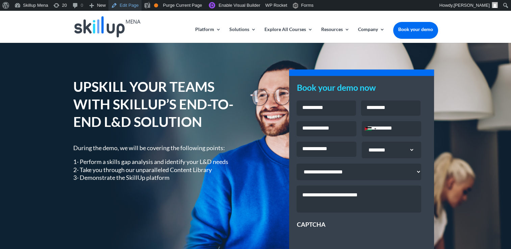
click at [132, 8] on link "Edit Page" at bounding box center [124, 5] width 33 height 11
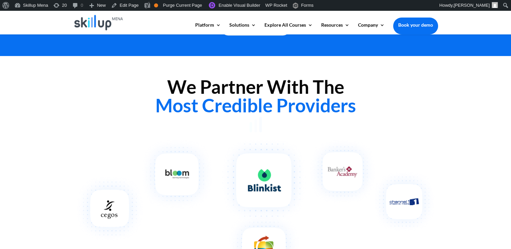
scroll to position [512, 0]
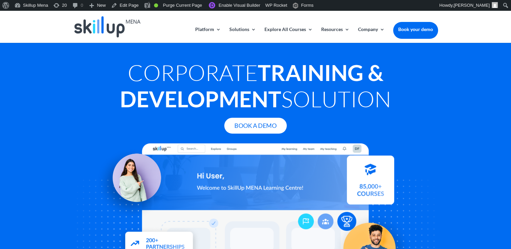
click at [247, 67] on h1 "Corporate Training & Development Solution" at bounding box center [255, 87] width 365 height 56
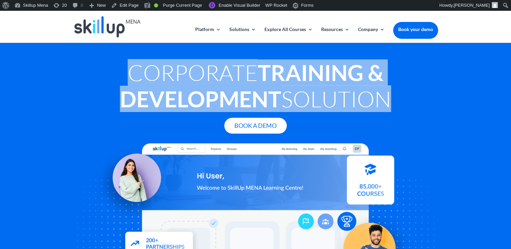
click at [247, 67] on h1 "Corporate Training & Development Solution" at bounding box center [255, 87] width 365 height 56
copy div "Corporate Training & Development Solution"
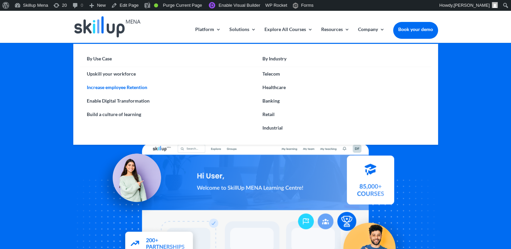
click at [182, 87] on link "Increase employee Retention" at bounding box center [168, 88] width 176 height 14
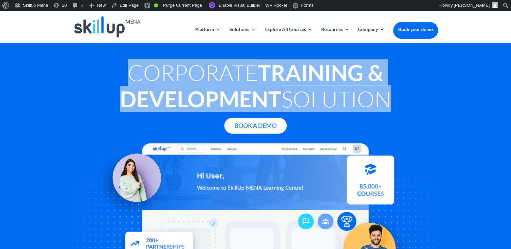
click at [228, 96] on strong "Training & Development" at bounding box center [252, 85] width 264 height 53
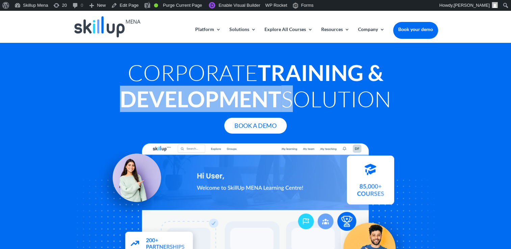
click at [168, 86] on strong "Training & Development" at bounding box center [252, 85] width 264 height 53
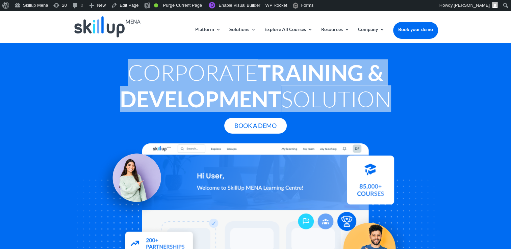
click at [168, 86] on strong "Training & Development" at bounding box center [252, 85] width 264 height 53
click at [296, 91] on h1 "Corporate Training & Development Solution" at bounding box center [255, 87] width 365 height 56
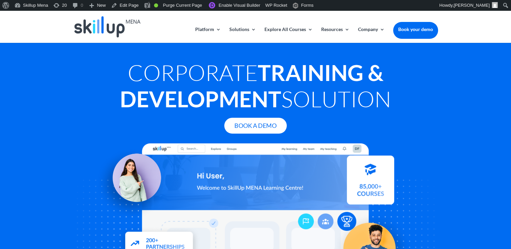
click at [223, 79] on h1 "Corporate Training & Development Solution" at bounding box center [255, 87] width 365 height 56
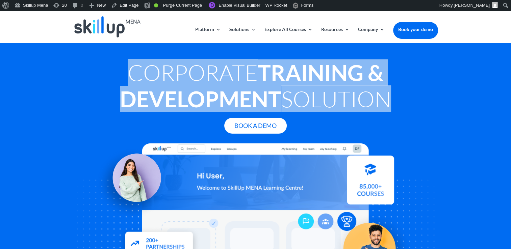
click at [223, 79] on h1 "Corporate Training & Development Solution" at bounding box center [255, 87] width 365 height 56
copy div "Corporate Training & Development Solution"
click at [246, 91] on strong "Training & Development" at bounding box center [252, 85] width 264 height 53
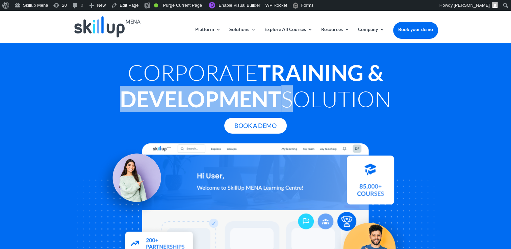
click at [246, 91] on strong "Training & Development" at bounding box center [252, 85] width 264 height 53
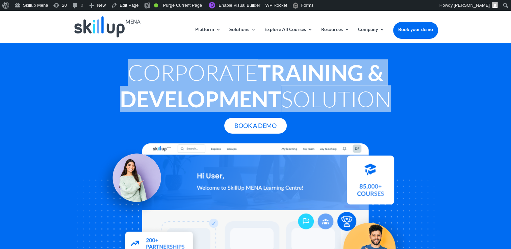
click at [246, 91] on strong "Training & Development" at bounding box center [252, 85] width 264 height 53
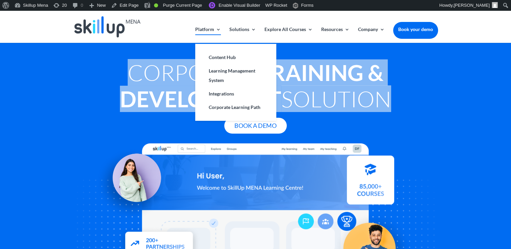
click at [200, 28] on link "Platform" at bounding box center [208, 35] width 26 height 16
click at [222, 69] on link "Learning Management System" at bounding box center [236, 75] width 68 height 23
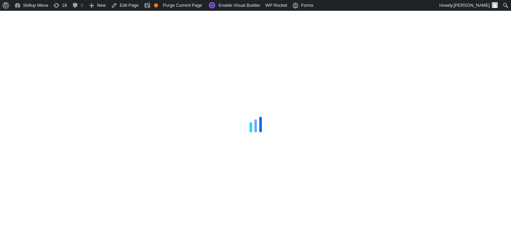
scroll to position [371, 0]
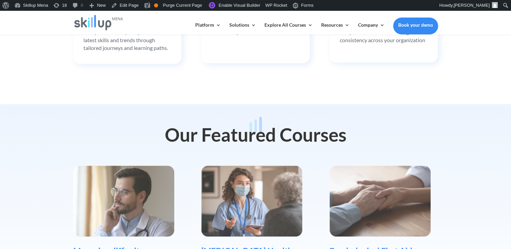
click at [465, 68] on div at bounding box center [255, 124] width 511 height 249
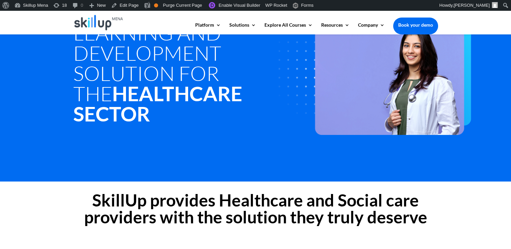
scroll to position [34, 0]
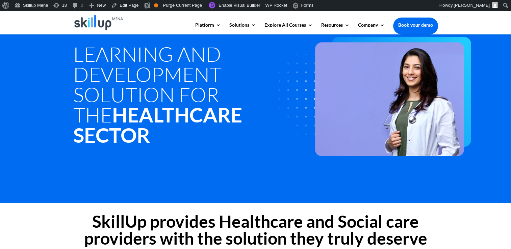
click at [118, 61] on h1 "Learning and development Solution for the Healthcare Sector" at bounding box center [178, 96] width 211 height 105
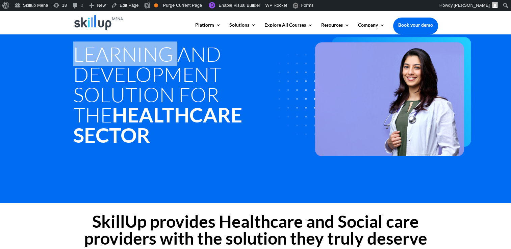
click at [118, 61] on h1 "Learning and development Solution for the Healthcare Sector" at bounding box center [178, 96] width 211 height 105
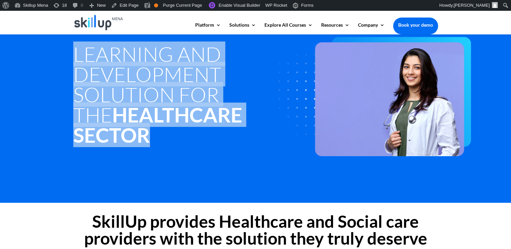
click at [118, 61] on h1 "Learning and development Solution for the Healthcare Sector" at bounding box center [178, 96] width 211 height 105
copy div "Learning and development Solution for the Healthcare Sector"
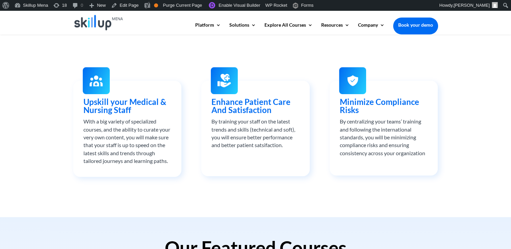
scroll to position [270, 0]
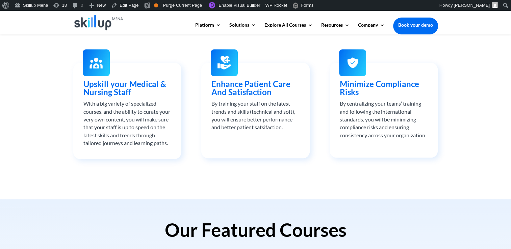
click at [98, 82] on span "Upskill your Medical & Nursing Staff" at bounding box center [124, 88] width 83 height 18
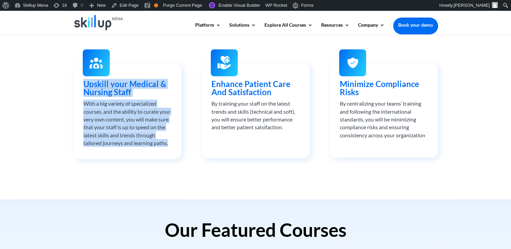
drag, startPoint x: 98, startPoint y: 82, endPoint x: 98, endPoint y: 127, distance: 44.6
click at [98, 127] on div "Upskill your Medical & Nursing Staff With a big variety of specialized courses,…" at bounding box center [127, 113] width 88 height 67
copy div "Upskill your Medical & Nursing Staff With a big variety of specialized courses,…"
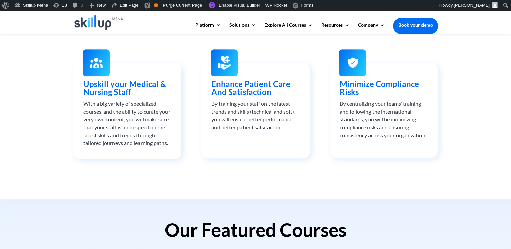
click at [466, 93] on div "SkillUp provides Healthcare and Social care providers with the solution they tr…" at bounding box center [255, 83] width 511 height 233
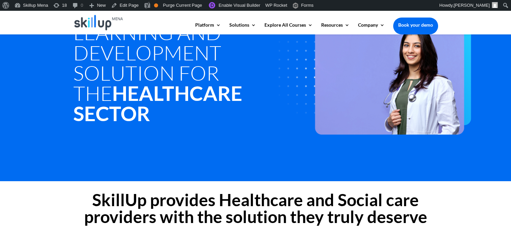
scroll to position [68, 0]
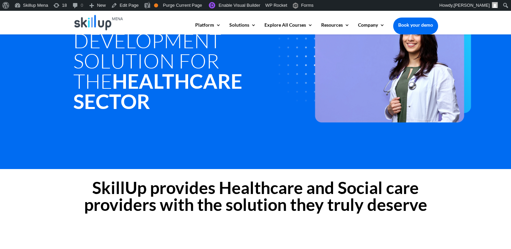
click at [133, 194] on h2 "SkillUp provides Healthcare and Social care providers with the solution they tr…" at bounding box center [255, 197] width 365 height 37
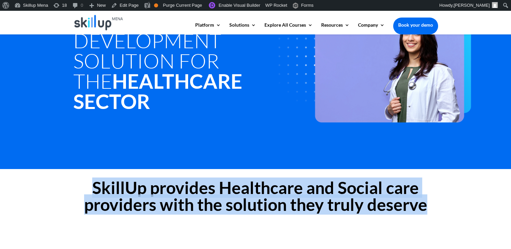
click at [133, 194] on h2 "SkillUp provides Healthcare and Social care providers with the solution they tr…" at bounding box center [255, 197] width 365 height 37
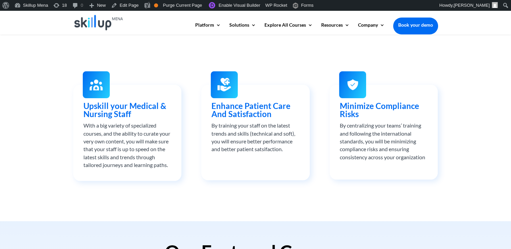
scroll to position [237, 0]
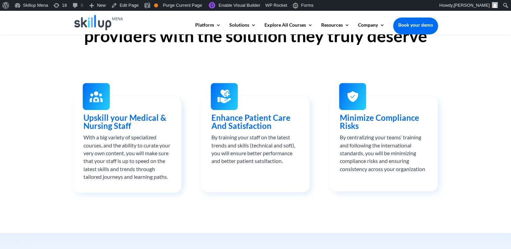
click at [110, 119] on span "Upskill your Medical & Nursing Staff" at bounding box center [124, 122] width 83 height 18
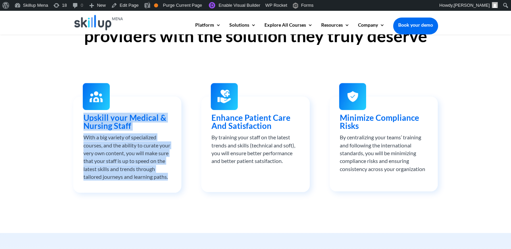
drag, startPoint x: 110, startPoint y: 119, endPoint x: 110, endPoint y: 158, distance: 39.2
click at [110, 158] on div "Upskill your Medical & Nursing Staff With a big variety of specialized courses,…" at bounding box center [127, 147] width 88 height 67
copy div "Upskill your Medical & Nursing Staff With a big variety of specialized courses,…"
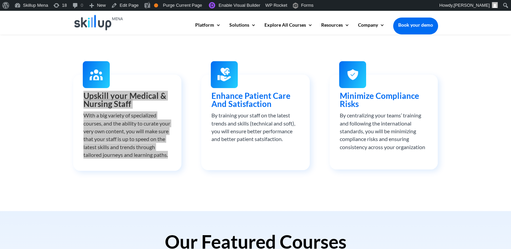
scroll to position [270, 0]
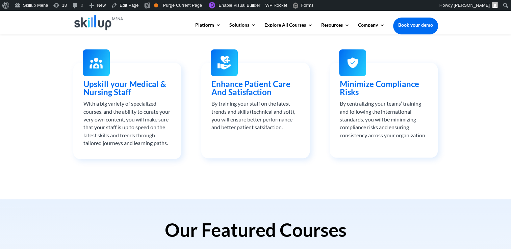
click at [239, 84] on span "Enhance Patient Care And Satisfaction" at bounding box center [251, 88] width 79 height 18
click at [227, 93] on span "Enhance Patient Care And Satisfaction" at bounding box center [251, 88] width 79 height 18
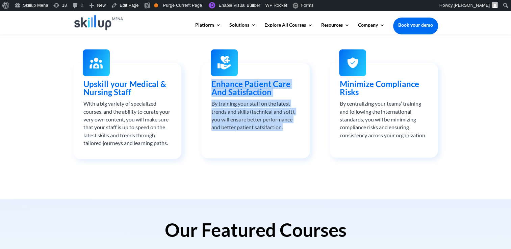
drag, startPoint x: 227, startPoint y: 93, endPoint x: 234, endPoint y: 128, distance: 35.9
click at [234, 128] on div "Enhance Patient Care And Satisfaction By training your staff on the latest tren…" at bounding box center [256, 105] width 88 height 51
copy div "Enhance Patient Care And Satisfaction By training your staff on the latest tren…"
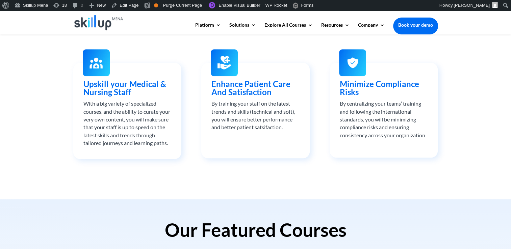
click at [378, 86] on span "Minimize Compliance Risks" at bounding box center [379, 88] width 79 height 18
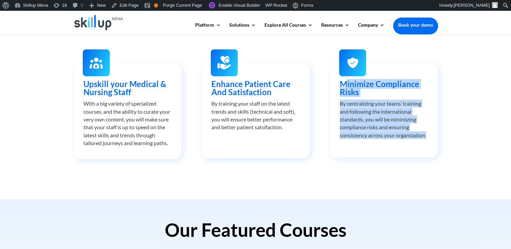
drag, startPoint x: 378, startPoint y: 86, endPoint x: 383, endPoint y: 119, distance: 33.3
click at [383, 119] on div "Minimize Compliance Risks By centralizing your teams’ training and following th…" at bounding box center [384, 109] width 88 height 59
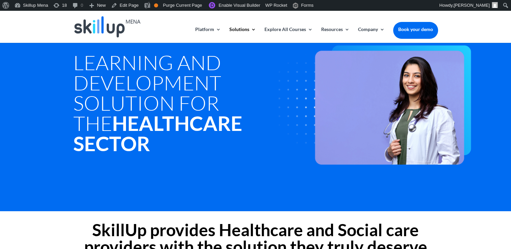
scroll to position [0, 0]
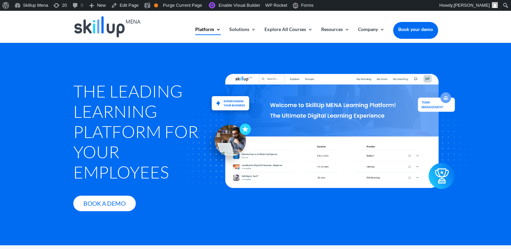
scroll to position [827, 0]
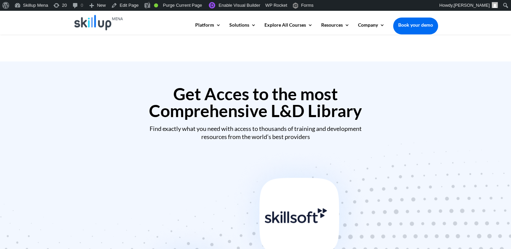
scroll to position [304, 0]
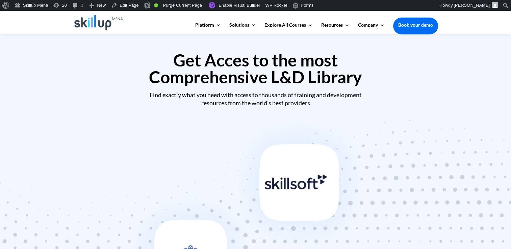
click at [245, 75] on h2 "Get Acces to the most Comprehensive L&D Library" at bounding box center [255, 70] width 365 height 37
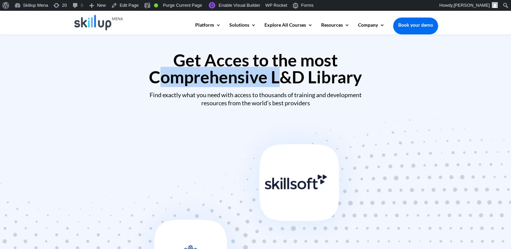
click at [245, 75] on h2 "Get Acces to the most Comprehensive L&D Library" at bounding box center [255, 70] width 365 height 37
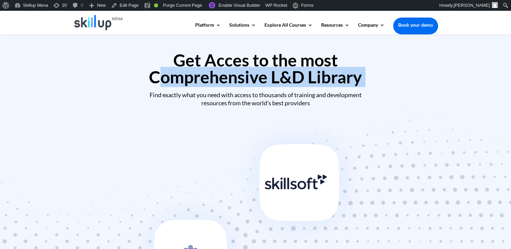
click at [245, 75] on h2 "Get Acces to the most Comprehensive L&D Library" at bounding box center [255, 70] width 365 height 37
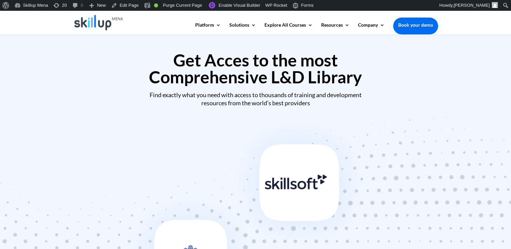
drag, startPoint x: 245, startPoint y: 75, endPoint x: 240, endPoint y: 93, distance: 18.6
click at [240, 93] on div "Find exactly what you need with access to thousands of training and development…" at bounding box center [255, 99] width 365 height 16
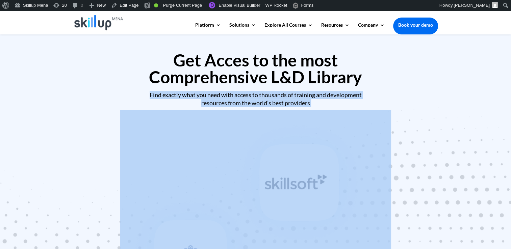
drag, startPoint x: 240, startPoint y: 93, endPoint x: 243, endPoint y: 104, distance: 12.1
click at [243, 104] on div "Find exactly what you need with access to thousands of training and development…" at bounding box center [255, 99] width 365 height 16
copy div "Find exactly what you need with access to thousands of training and development…"
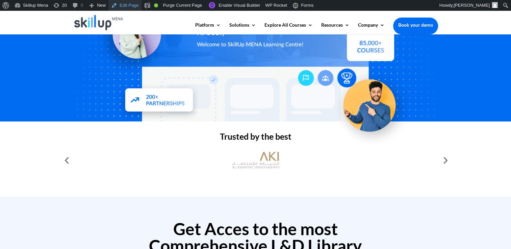
scroll to position [0, 0]
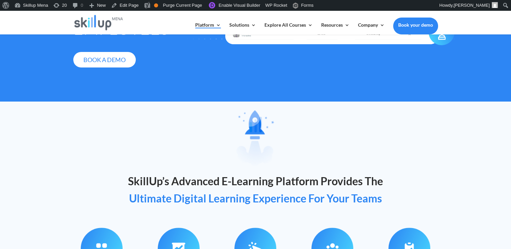
click at [381, 171] on div at bounding box center [255, 124] width 511 height 249
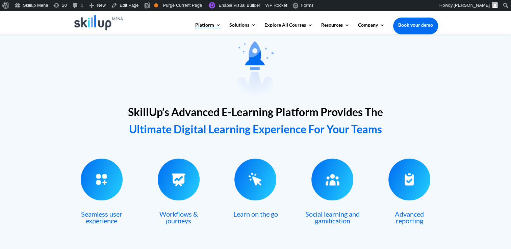
scroll to position [270, 0]
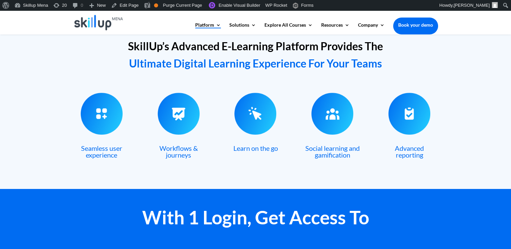
click at [177, 43] on span "SkillUp’s Advanced E-Learning Platform Provides The" at bounding box center [255, 46] width 255 height 13
click at [176, 43] on span "SkillUp’s Advanced E-Learning Platform Provides The" at bounding box center [255, 46] width 255 height 13
click at [159, 55] on h2 "SkillUp’s Advanced E-Learning Platform Provides The Ultimate Digital Learning E…" at bounding box center [255, 56] width 365 height 38
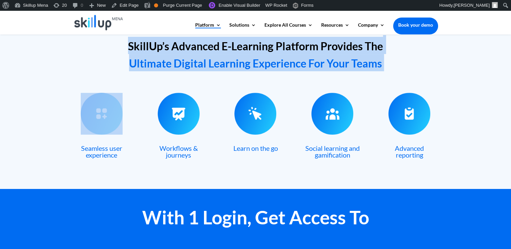
click at [159, 55] on h2 "SkillUp’s Advanced E-Learning Platform Provides The Ultimate Digital Learning E…" at bounding box center [255, 56] width 365 height 38
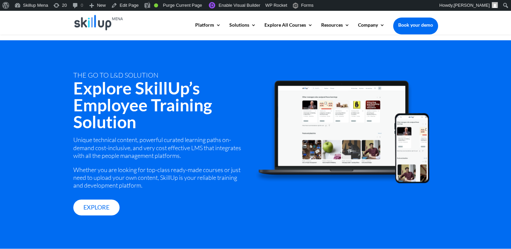
scroll to position [878, 0]
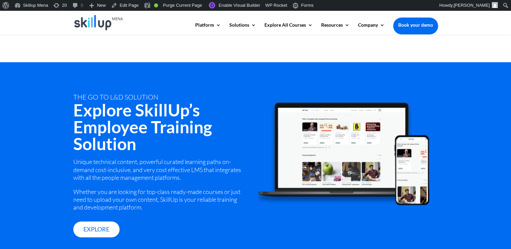
drag, startPoint x: 164, startPoint y: 123, endPoint x: 155, endPoint y: 120, distance: 9.6
click at [164, 122] on h2 "Explore SkillUp’s Employee Training Solution" at bounding box center [159, 129] width 172 height 54
click at [128, 121] on h2 "Explore SkillUp’s Employee Training Solution" at bounding box center [159, 129] width 172 height 54
click at [88, 130] on h2 "Explore SkillUp’s Employee Training Solution" at bounding box center [159, 129] width 172 height 54
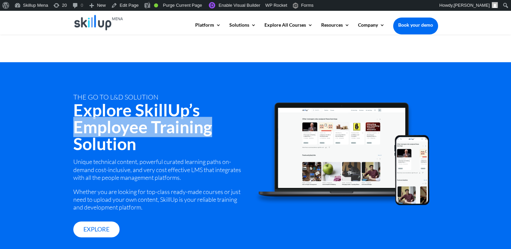
drag, startPoint x: 88, startPoint y: 130, endPoint x: 204, endPoint y: 129, distance: 116.2
click at [204, 129] on h2 "Explore SkillUp’s Employee Training Solution" at bounding box center [159, 129] width 172 height 54
copy h2 "Employee Training"
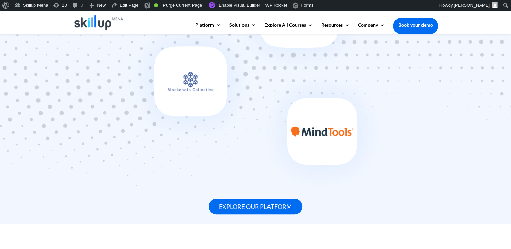
scroll to position [507, 0]
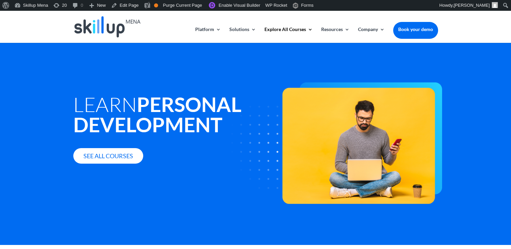
click at [453, 57] on div "Learn Personal Development See all courses" at bounding box center [255, 144] width 511 height 203
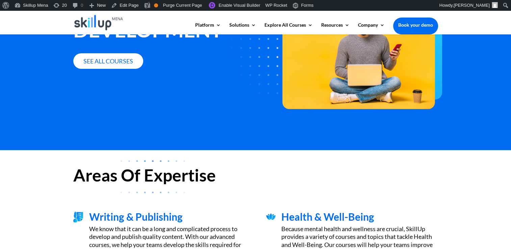
scroll to position [169, 0]
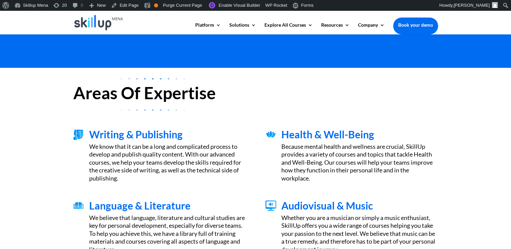
click at [104, 131] on span "Writing & Publishing" at bounding box center [136, 134] width 94 height 12
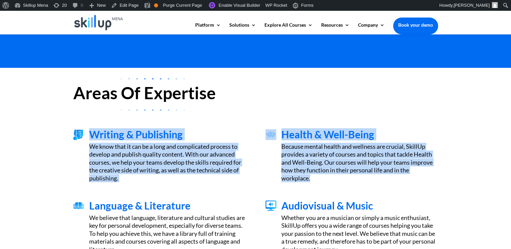
drag, startPoint x: 104, startPoint y: 131, endPoint x: 341, endPoint y: 178, distance: 242.1
click at [341, 178] on div "Writing & Publishing We know that it can be a long and complicated process to d…" at bounding box center [255, 155] width 365 height 71
copy div "Writing & Publishing We know that it can be a long and complicated process to d…"
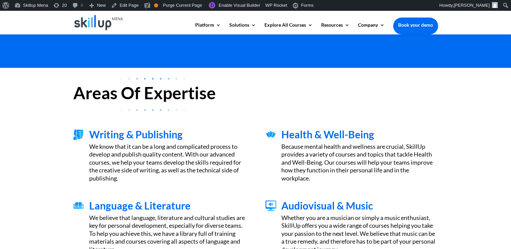
click at [353, 127] on div "Writing & Publishing We know that it can be a long and complicated process to d…" at bounding box center [255, 155] width 365 height 71
click at [499, 114] on div "Areas Of Expertise Writing & Publishing We know that it can be a long and compl…" at bounding box center [255, 181] width 511 height 226
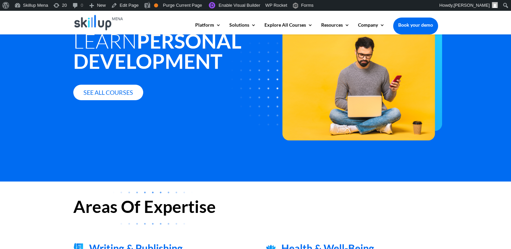
scroll to position [0, 0]
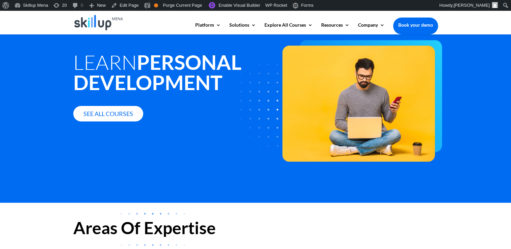
click at [206, 133] on div "Learn Personal Development See all courses" at bounding box center [255, 76] width 365 height 115
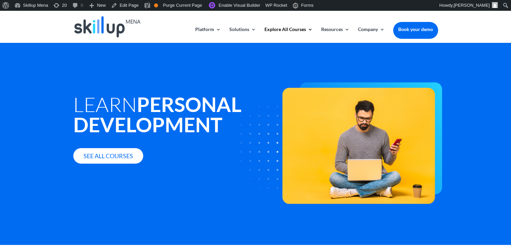
click at [110, 94] on h1 "Learn Personal Development" at bounding box center [178, 116] width 211 height 44
click at [110, 92] on div "Learn Personal Development See all courses" at bounding box center [178, 117] width 211 height 94
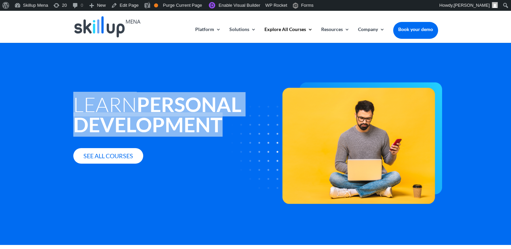
click at [111, 92] on div "Learn Personal Development See all courses" at bounding box center [178, 117] width 211 height 94
copy div "Learn Personal Development"
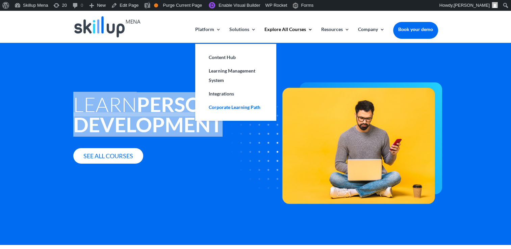
click at [243, 111] on link "Corporate Learning Path" at bounding box center [236, 108] width 68 height 14
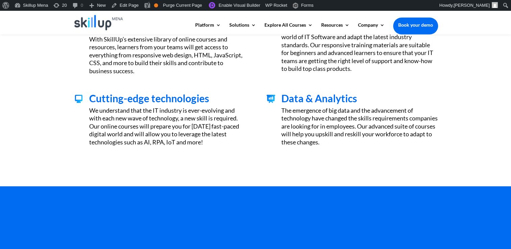
scroll to position [405, 0]
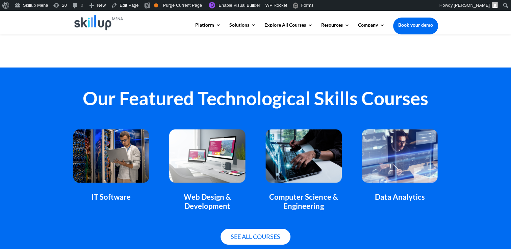
click at [123, 95] on h2 "Our Featured Technological Skills Courses" at bounding box center [255, 100] width 365 height 22
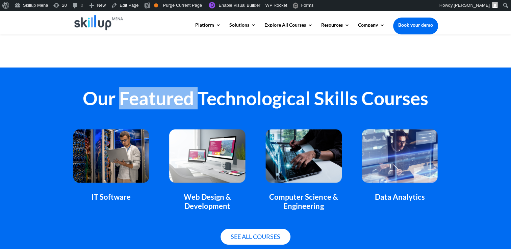
click at [123, 95] on h2 "Our Featured Technological Skills Courses" at bounding box center [255, 100] width 365 height 22
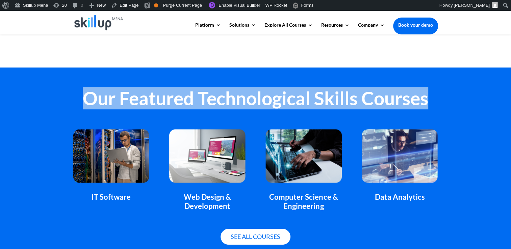
click at [123, 95] on h2 "Our Featured Technological Skills Courses" at bounding box center [255, 100] width 365 height 22
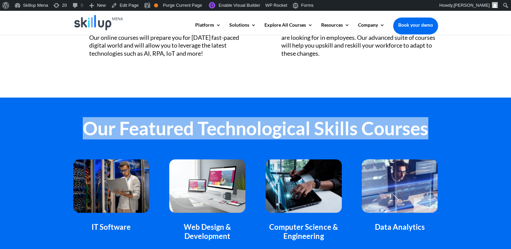
scroll to position [372, 0]
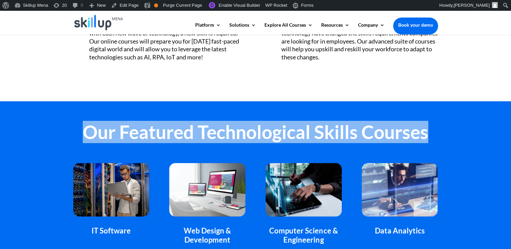
click at [245, 110] on div "Our Featured Technological Skills Courses IT Software Web Design & Development …" at bounding box center [255, 200] width 511 height 198
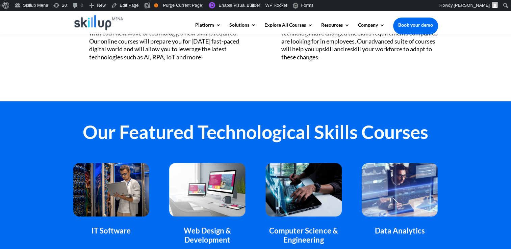
click at [230, 125] on h2 "Our Featured Technological Skills Courses" at bounding box center [255, 134] width 365 height 22
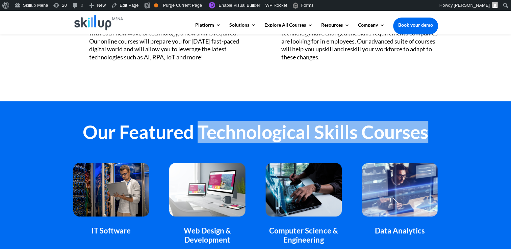
drag, startPoint x: 230, startPoint y: 125, endPoint x: 418, endPoint y: 126, distance: 187.9
click at [418, 126] on h2 "Our Featured Technological Skills Courses" at bounding box center [255, 134] width 365 height 22
copy h2 "Technological Skills Courses"
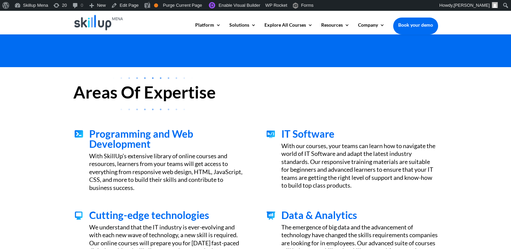
scroll to position [203, 0]
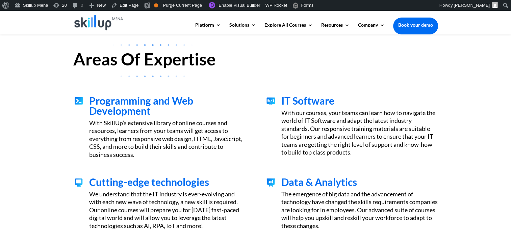
drag, startPoint x: 141, startPoint y: 88, endPoint x: 107, endPoint y: 103, distance: 36.7
click at [141, 89] on div "Programming and Web Development With SkillUp’s extensive library of online cour…" at bounding box center [255, 126] width 365 height 81
click at [107, 103] on span "Programming and Web Development" at bounding box center [141, 106] width 104 height 22
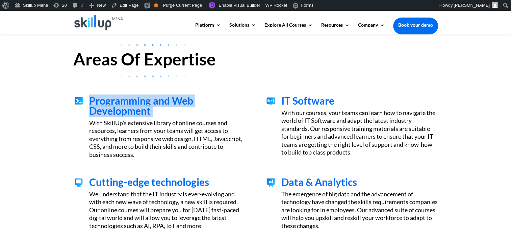
click at [108, 103] on span "Programming and Web Development" at bounding box center [141, 106] width 104 height 22
copy div "Programming and Web Development"
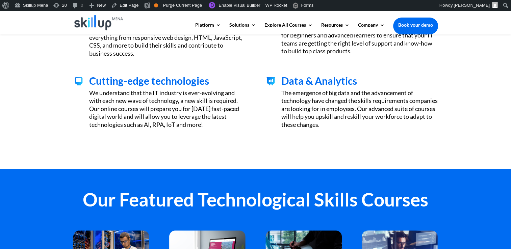
scroll to position [135, 0]
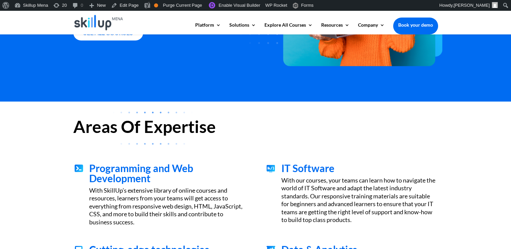
drag, startPoint x: 464, startPoint y: 115, endPoint x: 464, endPoint y: 109, distance: 6.4
click at [464, 113] on div "Areas Of Expertise Programming and Web Development With SkillUp’s extensive lib…" at bounding box center [255, 220] width 511 height 236
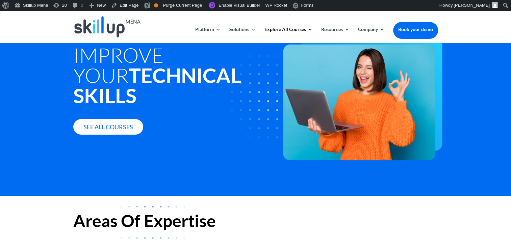
scroll to position [0, 0]
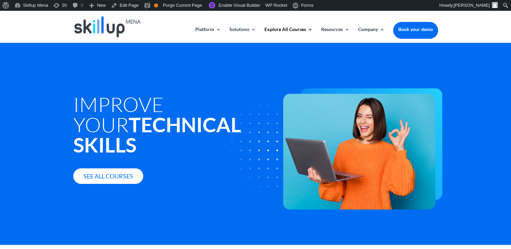
click at [166, 146] on h1 "Improve your Technical Skills" at bounding box center [178, 126] width 211 height 64
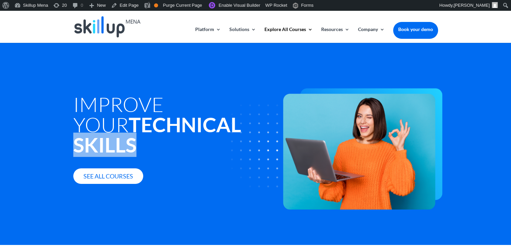
drag, startPoint x: 166, startPoint y: 146, endPoint x: 164, endPoint y: 141, distance: 6.2
click at [166, 145] on h1 "Improve your Technical Skills" at bounding box center [178, 126] width 211 height 64
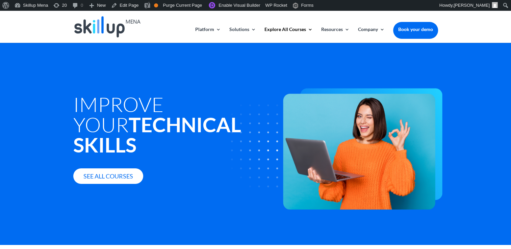
drag, startPoint x: 164, startPoint y: 141, endPoint x: 145, endPoint y: 121, distance: 27.2
click at [145, 121] on strong "Technical" at bounding box center [185, 125] width 113 height 24
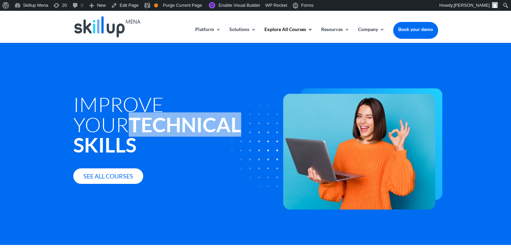
click at [145, 121] on strong "Technical" at bounding box center [185, 125] width 113 height 24
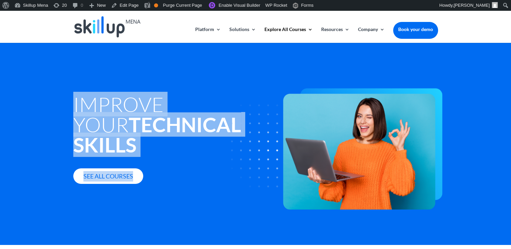
drag, startPoint x: 145, startPoint y: 121, endPoint x: 153, endPoint y: 168, distance: 47.1
click at [153, 168] on div "Improve your Technical Skills See all courses" at bounding box center [178, 127] width 211 height 114
copy div "Improve your Technical Skills See all courses"
drag, startPoint x: 153, startPoint y: 168, endPoint x: 104, endPoint y: 114, distance: 72.9
click at [129, 114] on strong "Technical" at bounding box center [185, 125] width 113 height 24
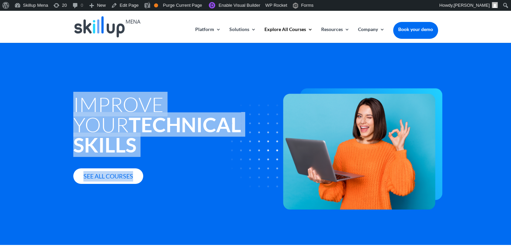
click at [129, 114] on strong "Technical" at bounding box center [185, 125] width 113 height 24
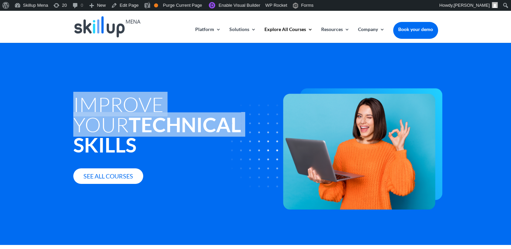
click at [129, 114] on strong "Technical" at bounding box center [185, 125] width 113 height 24
drag, startPoint x: 104, startPoint y: 114, endPoint x: 95, endPoint y: 106, distance: 12.0
click at [99, 106] on h1 "Improve your Technical Skills" at bounding box center [178, 126] width 211 height 64
click at [90, 105] on h1 "Improve your Technical Skills" at bounding box center [178, 126] width 211 height 64
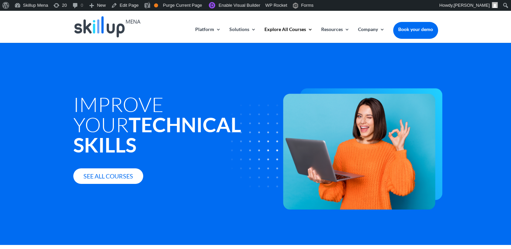
click at [85, 105] on h1 "Improve your Technical Skills" at bounding box center [178, 126] width 211 height 64
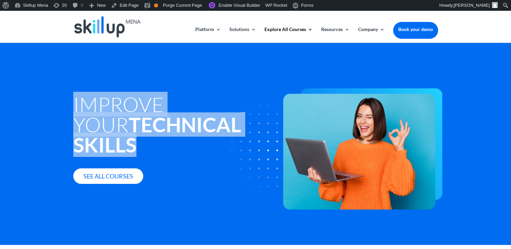
drag, startPoint x: 70, startPoint y: 102, endPoint x: 191, endPoint y: 150, distance: 129.9
click at [191, 150] on div "Improve your Technical Skills See all courses" at bounding box center [255, 144] width 511 height 203
copy h1 "Improve your Technical Skills"
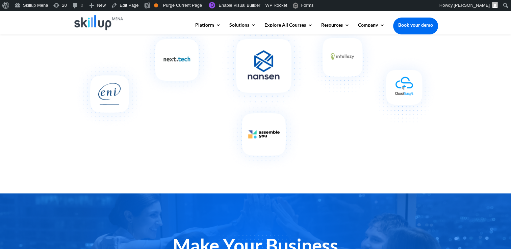
scroll to position [811, 0]
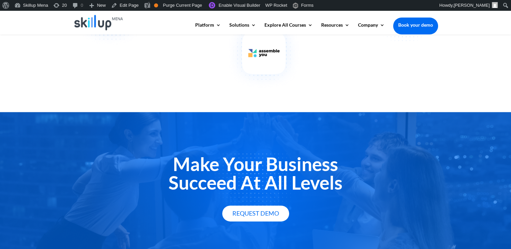
click at [221, 178] on h2 "Make Your Business Succeed At All Levels" at bounding box center [255, 175] width 365 height 41
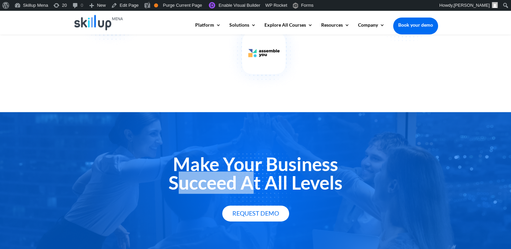
click at [221, 178] on h2 "Make Your Business Succeed At All Levels" at bounding box center [255, 175] width 365 height 41
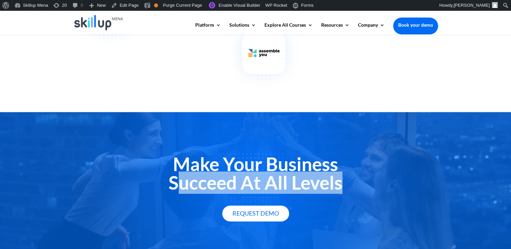
click at [221, 178] on h2 "Make Your Business Succeed At All Levels" at bounding box center [255, 175] width 365 height 41
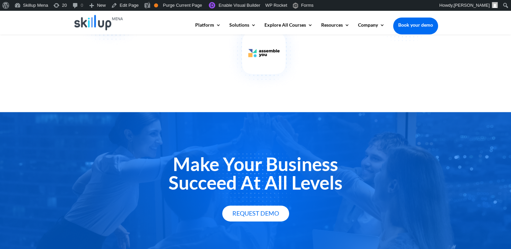
drag, startPoint x: 221, startPoint y: 178, endPoint x: 215, endPoint y: 169, distance: 11.2
click at [215, 169] on h2 "Make Your Business Succeed At All Levels" at bounding box center [255, 175] width 365 height 41
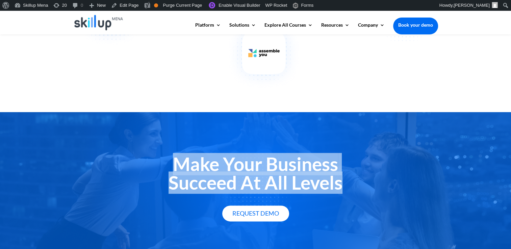
drag, startPoint x: 215, startPoint y: 169, endPoint x: 220, endPoint y: 179, distance: 11.6
click at [220, 179] on h2 "Make Your Business Succeed At All Levels" at bounding box center [255, 175] width 365 height 41
copy div "Make Your Business Succeed At All Levels"
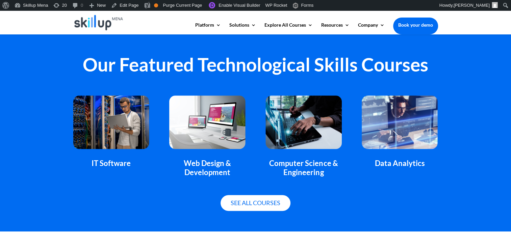
scroll to position [574, 0]
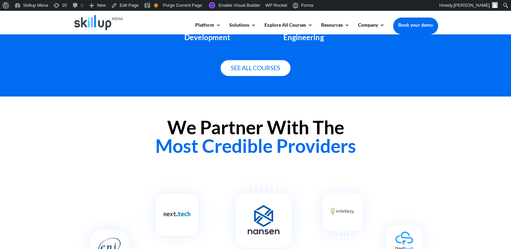
click at [223, 144] on span "Most Credible Providers" at bounding box center [255, 146] width 201 height 22
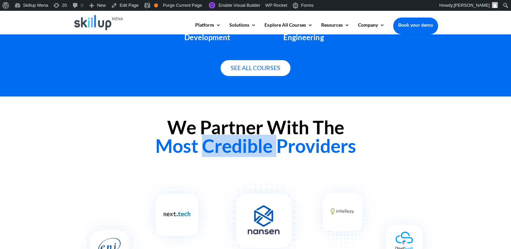
click at [223, 144] on span "Most Credible Providers" at bounding box center [255, 146] width 201 height 22
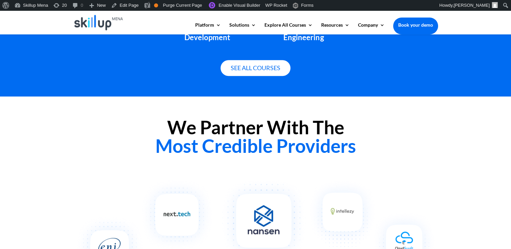
click at [189, 118] on h2 "We Partner With The Most Credible Providers" at bounding box center [255, 138] width 365 height 41
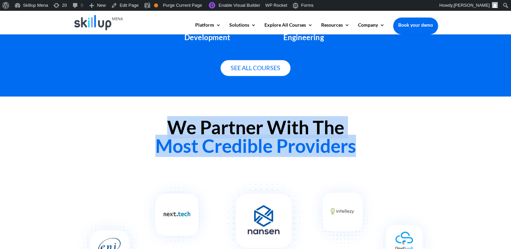
drag, startPoint x: 189, startPoint y: 118, endPoint x: 204, endPoint y: 148, distance: 33.5
click at [204, 148] on h2 "We Partner With The Most Credible Providers" at bounding box center [255, 138] width 365 height 41
drag, startPoint x: 204, startPoint y: 148, endPoint x: 193, endPoint y: 161, distance: 16.8
click at [193, 161] on div "We Partner With The Most Credible Providers" at bounding box center [255, 138] width 365 height 59
click at [177, 139] on span "Most Credible Providers" at bounding box center [255, 146] width 201 height 22
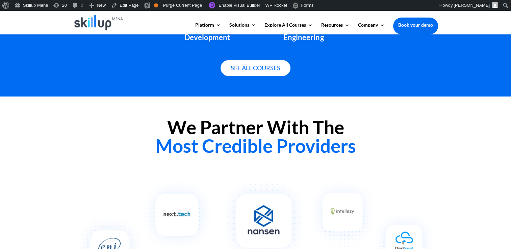
click at [176, 138] on span "Most Credible Providers" at bounding box center [255, 146] width 201 height 22
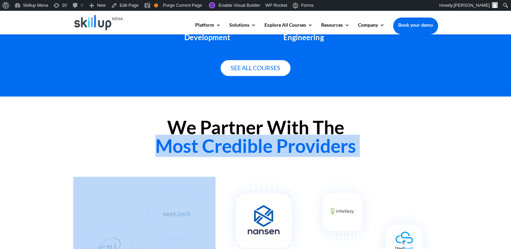
drag, startPoint x: 176, startPoint y: 138, endPoint x: 191, endPoint y: 171, distance: 36.0
click at [191, 171] on div "We Partner With The Most Credible Providers" at bounding box center [255, 208] width 511 height 222
drag, startPoint x: 191, startPoint y: 171, endPoint x: 182, endPoint y: 137, distance: 34.6
click at [182, 137] on span "Most Credible Providers" at bounding box center [255, 146] width 201 height 22
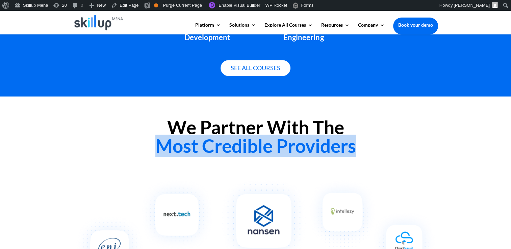
click at [182, 137] on span "Most Credible Providers" at bounding box center [255, 146] width 201 height 22
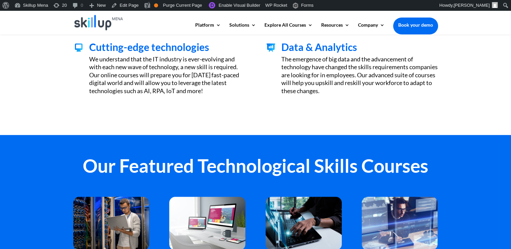
scroll to position [237, 0]
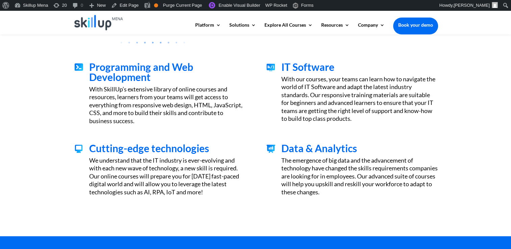
drag, startPoint x: 292, startPoint y: 70, endPoint x: 160, endPoint y: 71, distance: 131.8
click at [291, 70] on span "IT Software" at bounding box center [307, 67] width 53 height 12
click at [160, 71] on span "Programming and Web Development" at bounding box center [141, 72] width 104 height 22
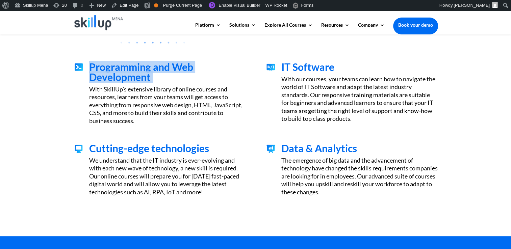
click at [161, 71] on span "Programming and Web Development" at bounding box center [141, 72] width 104 height 22
copy div "Programming and Web Development"
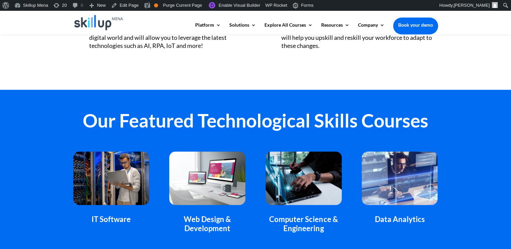
scroll to position [372, 0]
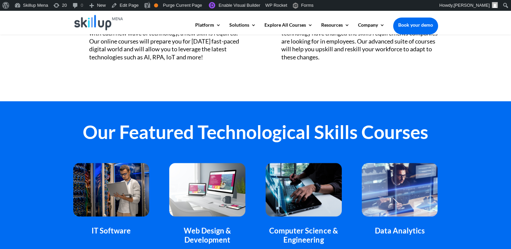
click at [156, 135] on h2 "Our Featured Technological Skills Courses" at bounding box center [255, 134] width 365 height 22
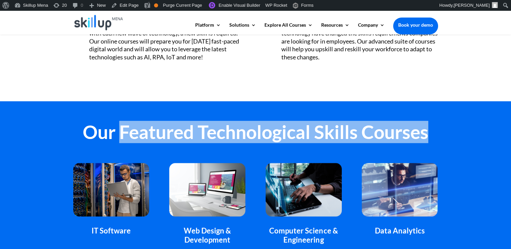
drag, startPoint x: 156, startPoint y: 135, endPoint x: 451, endPoint y: 136, distance: 295.6
click at [451, 136] on div "Our Featured Technological Skills Courses IT Software Web Design & Development …" at bounding box center [255, 200] width 511 height 198
copy div "Featured Technological Skills Courses"
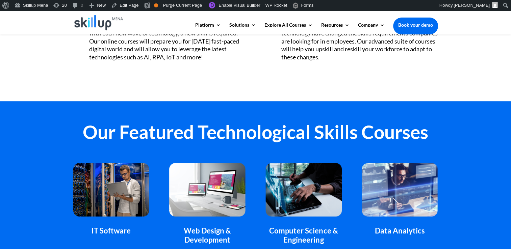
click at [195, 155] on div "IT Software Web Design & Development Computer Science & Engineering Data Analyt…" at bounding box center [255, 204] width 365 height 100
click at [153, 123] on h2 "Our Featured Technological Skills Courses" at bounding box center [255, 134] width 365 height 22
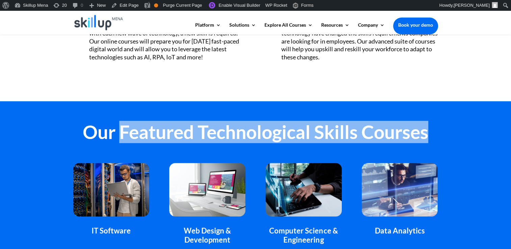
drag, startPoint x: 153, startPoint y: 123, endPoint x: 387, endPoint y: 126, distance: 234.2
click at [387, 126] on h2 "Our Featured Technological Skills Courses" at bounding box center [255, 134] width 365 height 22
copy h2 "Featured Technological Skills Courses"
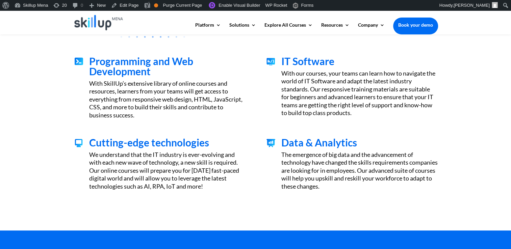
scroll to position [270, 0]
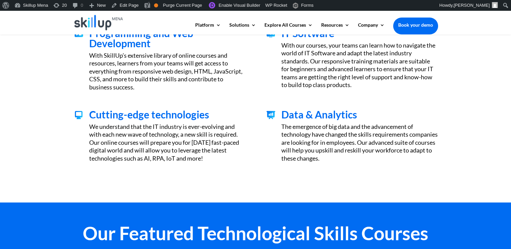
click at [286, 121] on h3 "Data & Analytics" at bounding box center [359, 116] width 156 height 14
click at [290, 106] on div "Cutting-edge technologies We understand that the IT industry is ever-evolving a…" at bounding box center [255, 135] width 365 height 71
drag, startPoint x: 290, startPoint y: 106, endPoint x: 382, endPoint y: 116, distance: 93.1
click at [382, 116] on div "Cutting-edge technologies We understand that the IT industry is ever-evolving a…" at bounding box center [255, 135] width 365 height 71
drag, startPoint x: 382, startPoint y: 116, endPoint x: 299, endPoint y: 119, distance: 83.5
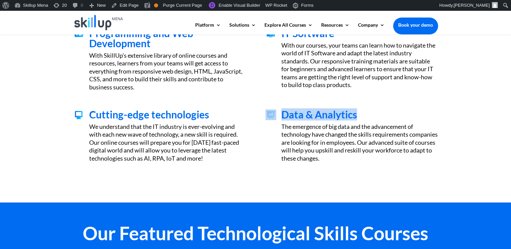
click at [299, 120] on span "Data & Analytics" at bounding box center [319, 114] width 76 height 12
click at [299, 118] on span "Data & Analytics" at bounding box center [319, 114] width 76 height 12
drag, startPoint x: 299, startPoint y: 118, endPoint x: 355, endPoint y: 116, distance: 56.5
click at [355, 116] on span "Data & Analytics" at bounding box center [319, 114] width 76 height 12
drag, startPoint x: 355, startPoint y: 116, endPoint x: 319, endPoint y: 134, distance: 40.6
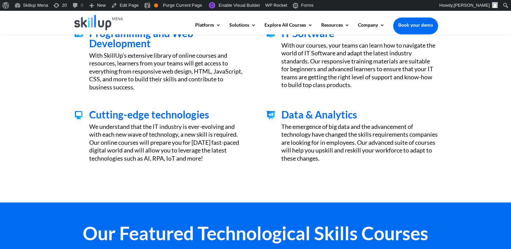
click at [318, 136] on div "The emergence of big data and the advancement of technology have changed the sk…" at bounding box center [359, 143] width 156 height 40
click at [336, 128] on div "The emergence of big data and the advancement of technology have changed the sk…" at bounding box center [359, 143] width 156 height 40
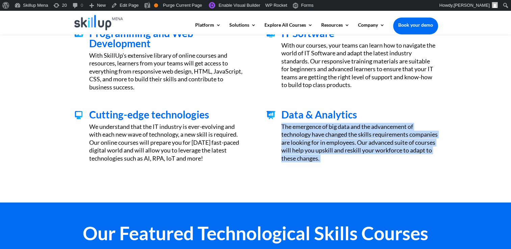
click at [336, 128] on div "The emergence of big data and the advancement of technology have changed the sk…" at bounding box center [359, 143] width 156 height 40
drag, startPoint x: 336, startPoint y: 128, endPoint x: 355, endPoint y: 139, distance: 21.8
click at [342, 142] on div "The emergence of big data and the advancement of technology have changed the sk…" at bounding box center [359, 143] width 156 height 40
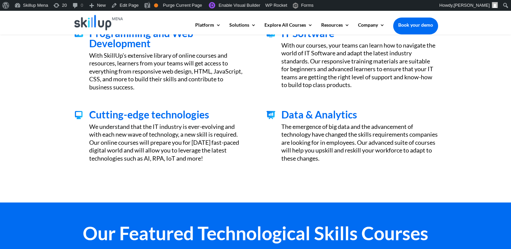
click at [294, 118] on span "Data & Analytics" at bounding box center [319, 114] width 76 height 12
click at [296, 119] on span "Data & Analytics" at bounding box center [319, 114] width 76 height 12
click at [291, 116] on span "Data & Analytics" at bounding box center [319, 114] width 76 height 12
drag, startPoint x: 291, startPoint y: 116, endPoint x: 366, endPoint y: 117, distance: 75.4
click at [366, 117] on h3 "Data & Analytics" at bounding box center [359, 116] width 156 height 14
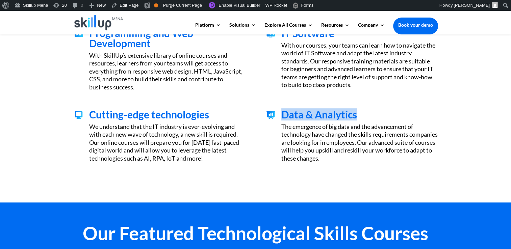
copy span "Data & Analytics"
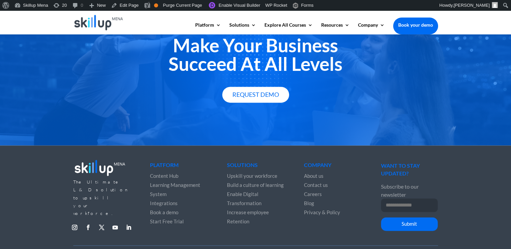
scroll to position [946, 0]
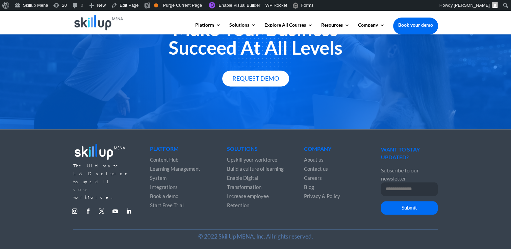
click at [454, 76] on div "Make Your Business Succeed At All Levels Request Demo" at bounding box center [255, 53] width 511 height 152
click at [418, 32] on li "Book your demo" at bounding box center [415, 26] width 45 height 17
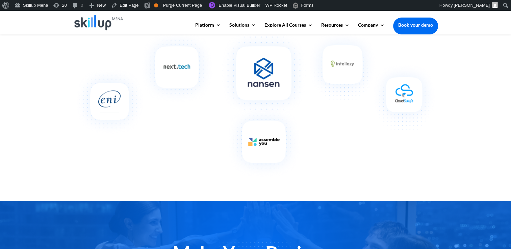
scroll to position [743, 0]
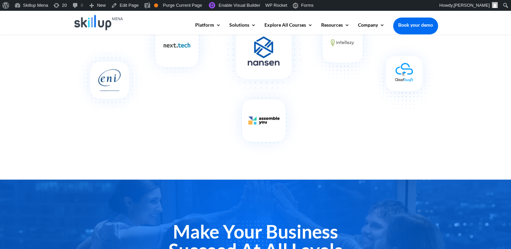
click at [412, 25] on link "Book your demo" at bounding box center [415, 25] width 45 height 15
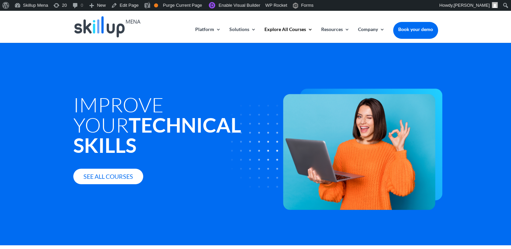
click at [172, 132] on strong "Technical" at bounding box center [185, 125] width 113 height 24
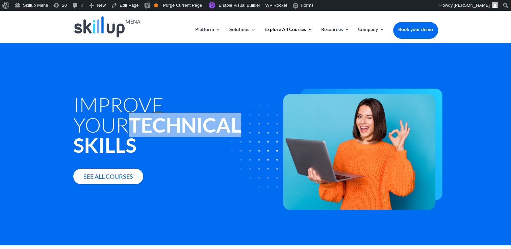
click at [172, 132] on strong "Technical" at bounding box center [185, 125] width 113 height 24
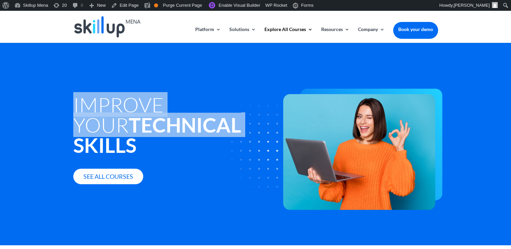
copy h1 "Improve your Technical"
click at [172, 132] on strong "Technical" at bounding box center [185, 125] width 113 height 24
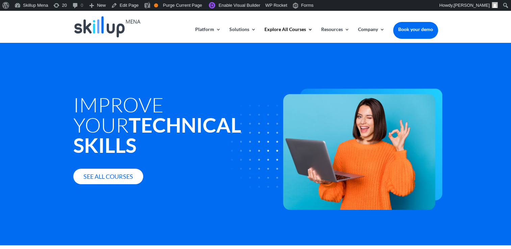
drag, startPoint x: 172, startPoint y: 132, endPoint x: 110, endPoint y: 141, distance: 62.4
click at [118, 144] on strong "Skills" at bounding box center [104, 145] width 63 height 24
click at [129, 114] on strong "Technical" at bounding box center [185, 125] width 113 height 24
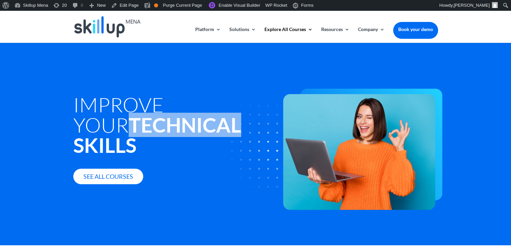
click at [129, 114] on strong "Technical" at bounding box center [185, 125] width 113 height 24
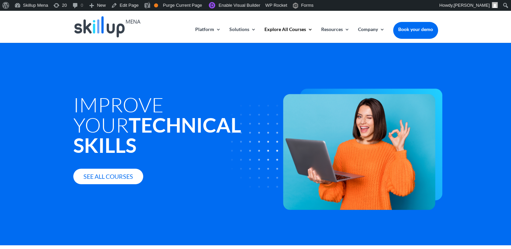
click at [94, 95] on h1 "Improve your Technical Skills" at bounding box center [178, 127] width 211 height 64
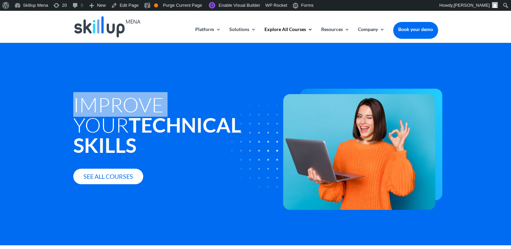
click at [94, 95] on h1 "Improve your Technical Skills" at bounding box center [178, 127] width 211 height 64
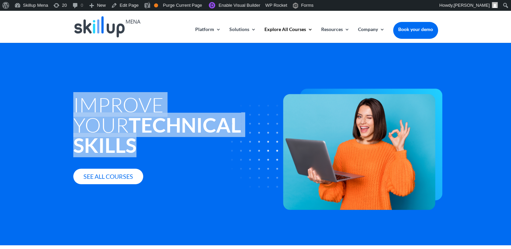
copy div "Improve your Technical Skills"
drag, startPoint x: 94, startPoint y: 94, endPoint x: 107, endPoint y: 144, distance: 51.8
click at [107, 144] on h1 "Improve your Technical Skills" at bounding box center [178, 127] width 211 height 64
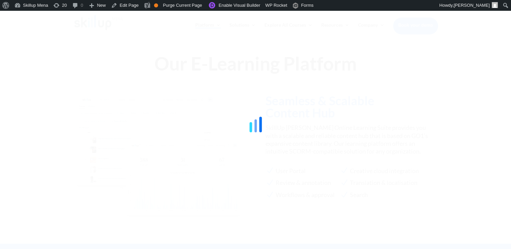
scroll to position [616, 0]
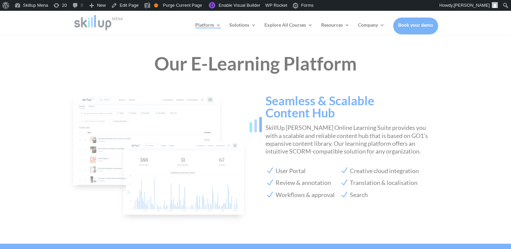
drag, startPoint x: 490, startPoint y: 74, endPoint x: 461, endPoint y: 66, distance: 30.5
click at [482, 72] on div at bounding box center [255, 124] width 511 height 249
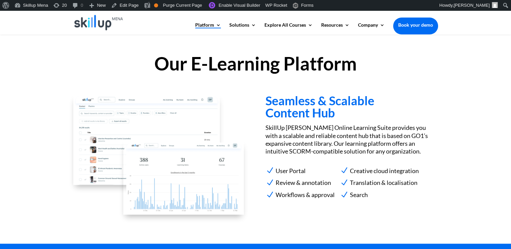
click at [19, 77] on div "Our E-Learning Platform Seamless & Scalable Content Hub SkillUp Menna Online Le…" at bounding box center [255, 138] width 511 height 211
click at [196, 66] on h2 "Our E-Learning Platform" at bounding box center [255, 65] width 365 height 22
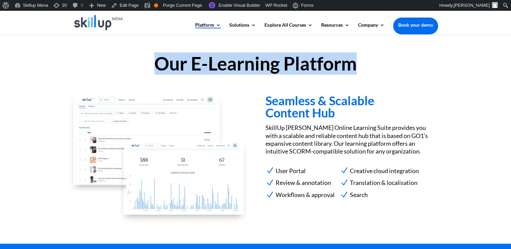
click at [196, 66] on h2 "Our E-Learning Platform" at bounding box center [255, 65] width 365 height 22
copy div "Our E-Learning Platform"
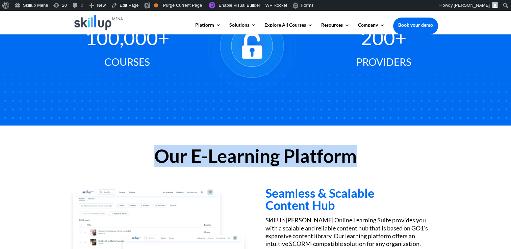
scroll to position [650, 0]
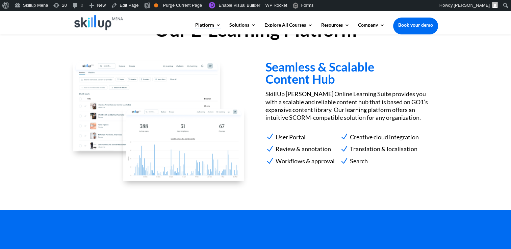
click at [308, 76] on h3 "Seamless & Scalable Content Hub" at bounding box center [352, 75] width 172 height 28
drag, startPoint x: 308, startPoint y: 76, endPoint x: 303, endPoint y: 107, distance: 31.1
click at [303, 107] on p "SkillUp Menna Online Learning Suite provides you with a scalable and reliable c…" at bounding box center [352, 106] width 172 height 32
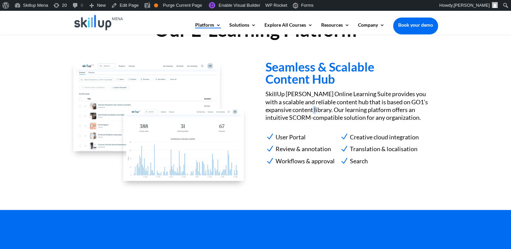
click at [303, 107] on p "SkillUp Menna Online Learning Suite provides you with a scalable and reliable c…" at bounding box center [352, 106] width 172 height 32
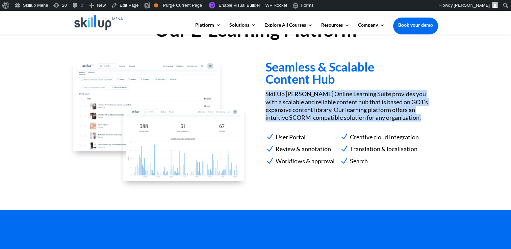
click at [303, 107] on p "SkillUp Menna Online Learning Suite provides you with a scalable and reliable c…" at bounding box center [352, 106] width 172 height 32
copy div "SkillUp Menna Online Learning Suite provides you with a scalable and reliable c…"
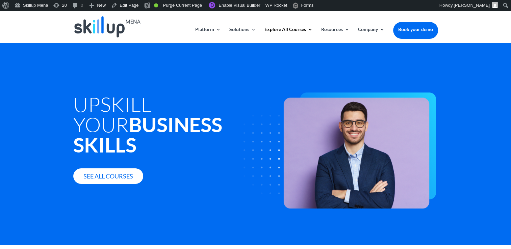
click at [145, 141] on div "Upskill Your Business Skills See all courses" at bounding box center [178, 127] width 211 height 114
click at [145, 118] on strong "Business Skills" at bounding box center [147, 135] width 149 height 45
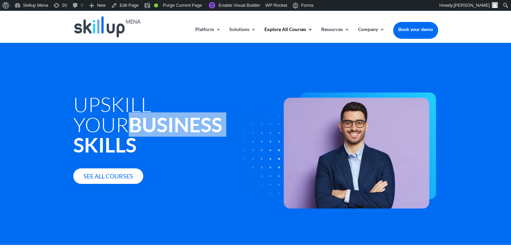
click at [145, 118] on strong "Business Skills" at bounding box center [147, 135] width 149 height 45
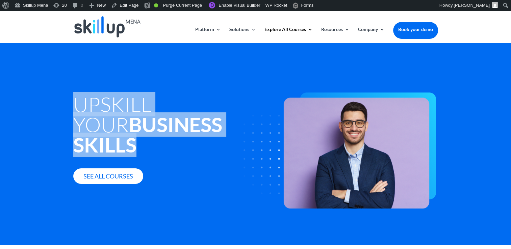
click at [145, 118] on strong "Business Skills" at bounding box center [147, 135] width 149 height 45
copy div "Upskill Your Business Skills"
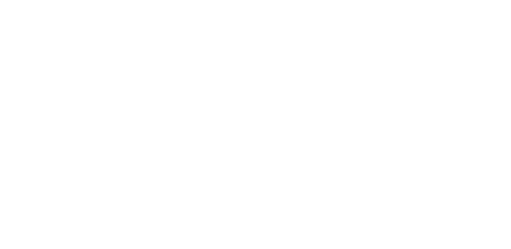
scroll to position [507, 0]
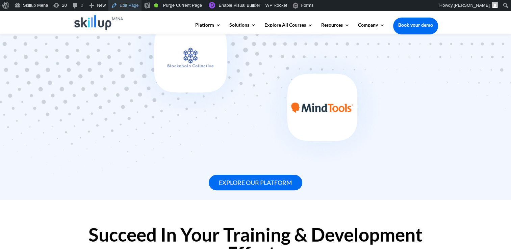
click at [121, 4] on link "Edit Page" at bounding box center [124, 5] width 33 height 11
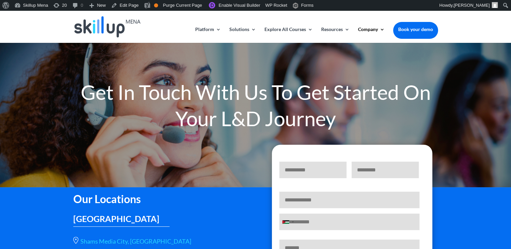
drag, startPoint x: 185, startPoint y: 94, endPoint x: 143, endPoint y: 27, distance: 78.9
click at [184, 91] on div at bounding box center [255, 124] width 511 height 249
click at [121, 3] on link "Edit Page" at bounding box center [124, 5] width 33 height 11
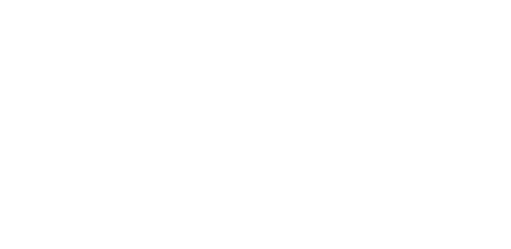
drag, startPoint x: 492, startPoint y: 77, endPoint x: 450, endPoint y: 40, distance: 56.3
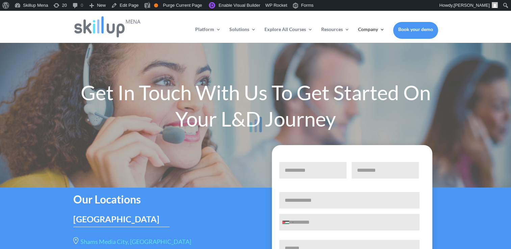
drag, startPoint x: 496, startPoint y: 75, endPoint x: 344, endPoint y: 32, distance: 157.8
click at [495, 75] on div at bounding box center [255, 124] width 511 height 249
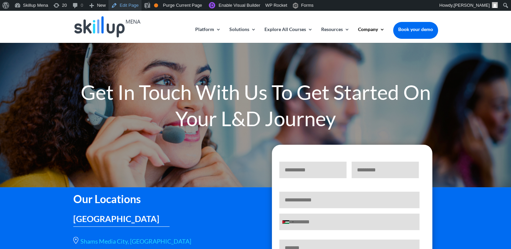
click at [127, 8] on link "Edit Page" at bounding box center [124, 5] width 33 height 11
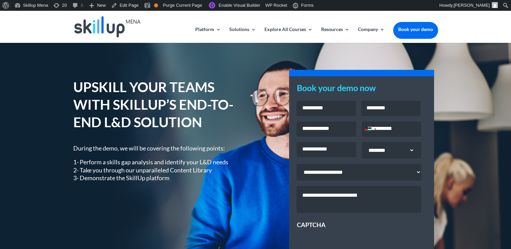
drag, startPoint x: 472, startPoint y: 96, endPoint x: 465, endPoint y: 75, distance: 21.7
click at [465, 75] on div "UPSKILL YOUR TEAMS WITH SKILLUP’S END-TO-END L&D SOLUTION During the demo, we w…" at bounding box center [255, 186] width 511 height 286
